Goal: Information Seeking & Learning: Learn about a topic

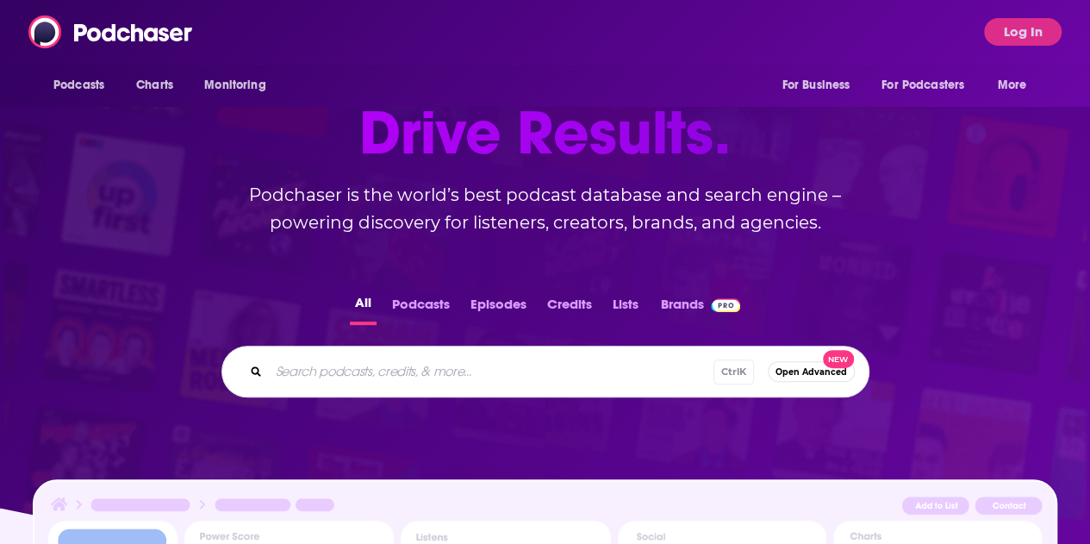
scroll to position [143, 0]
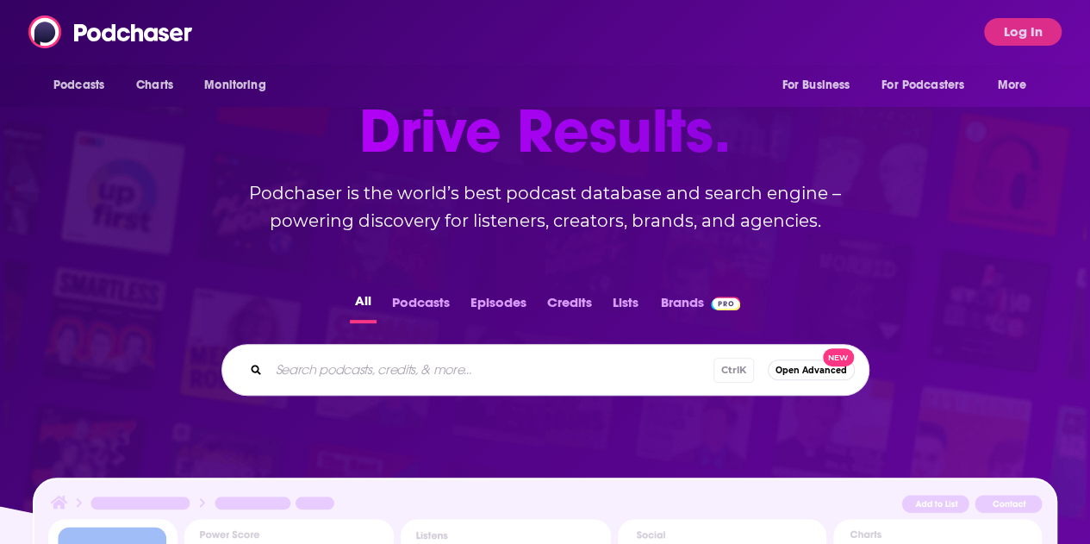
click at [414, 308] on button "Podcasts" at bounding box center [421, 306] width 68 height 34
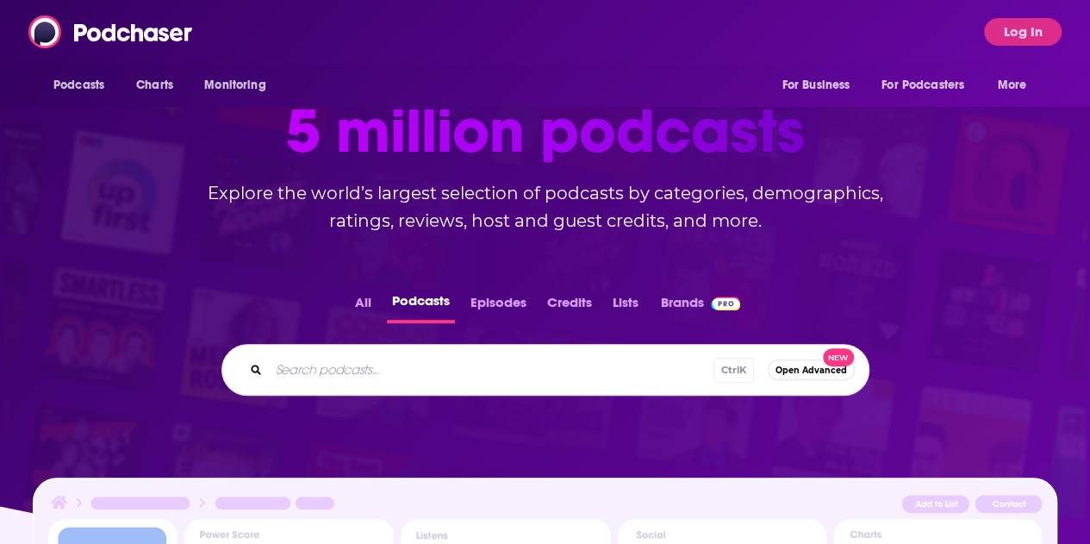
click at [377, 381] on input "Search podcasts..." at bounding box center [491, 370] width 445 height 28
type input "AI talk"
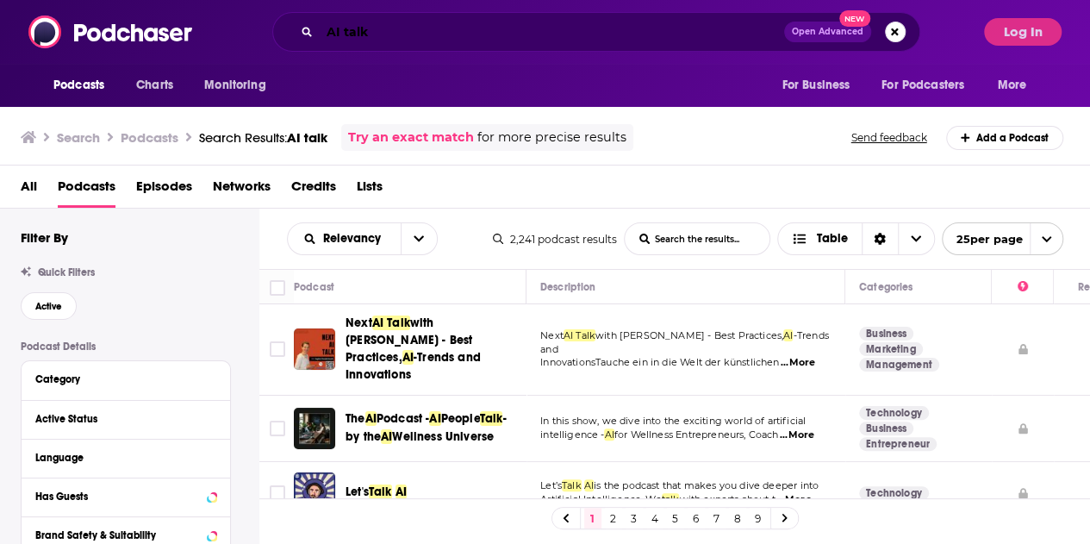
click at [425, 22] on input "AI talk" at bounding box center [552, 32] width 464 height 28
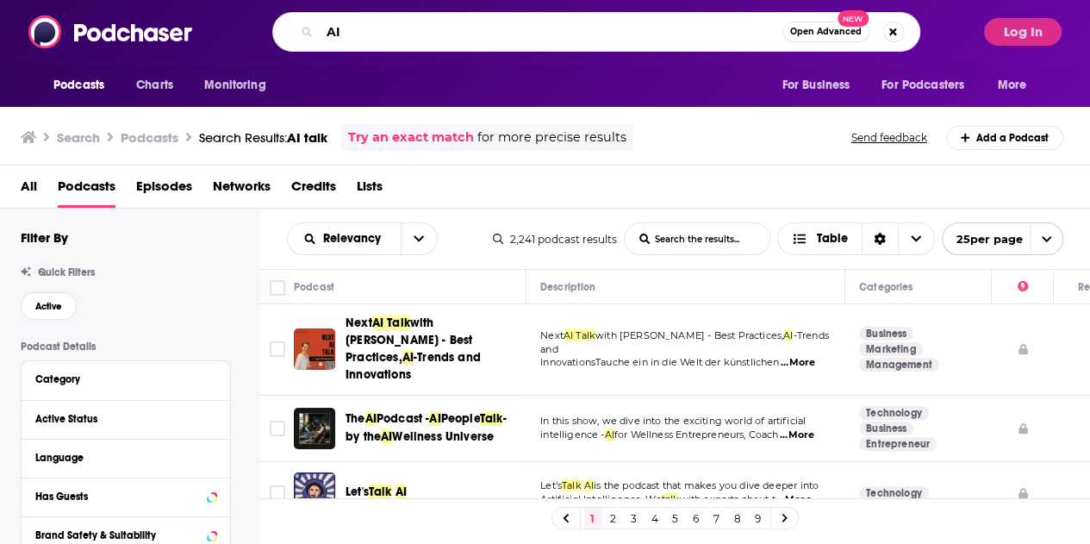
type input "A"
type input "Business reporter AI talk"
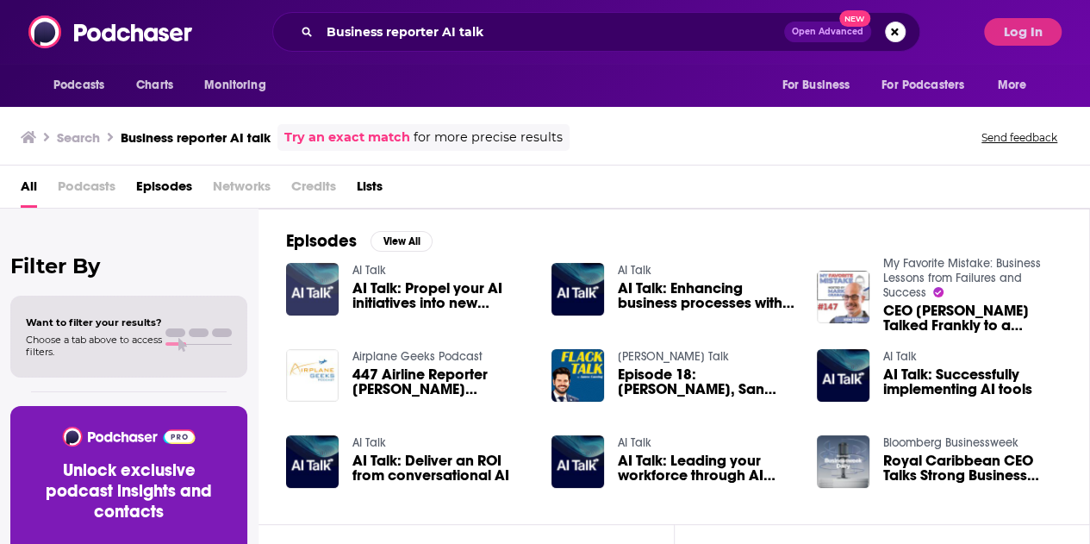
click at [322, 292] on img "AI Talk: Propel your AI initiatives into new business opportunities" at bounding box center [312, 289] width 53 height 53
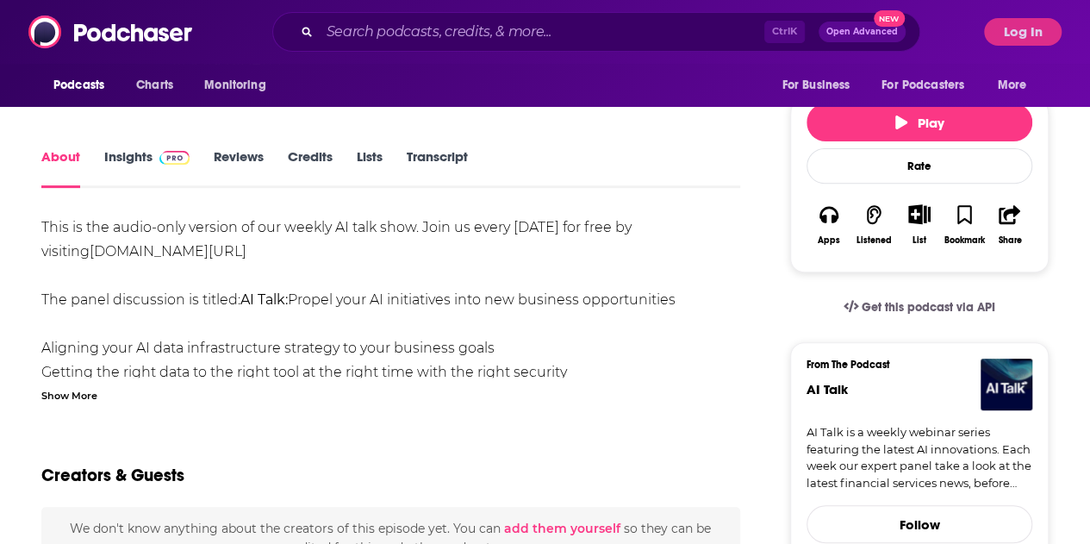
scroll to position [232, 0]
